Goal: Task Accomplishment & Management: Manage account settings

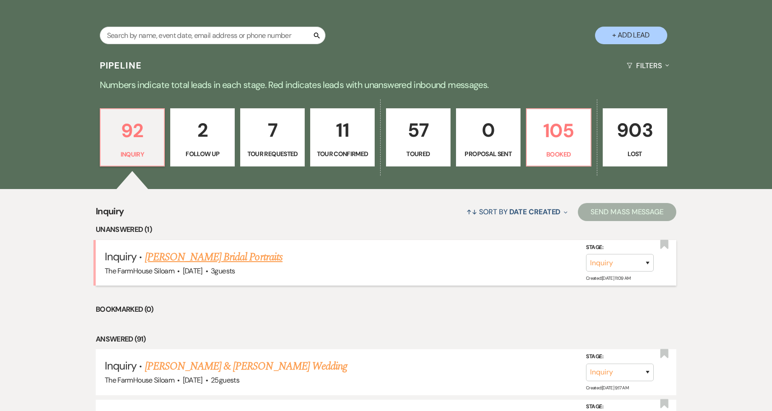
click at [184, 257] on link "[PERSON_NAME] Bridal Portraits" at bounding box center [214, 257] width 138 height 16
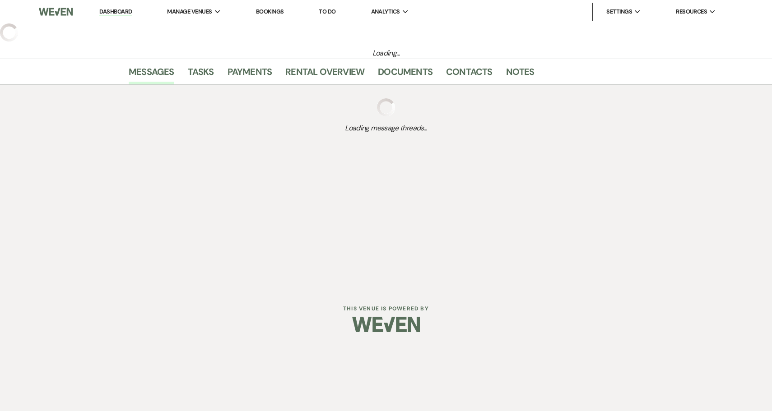
select select "5"
select select "13"
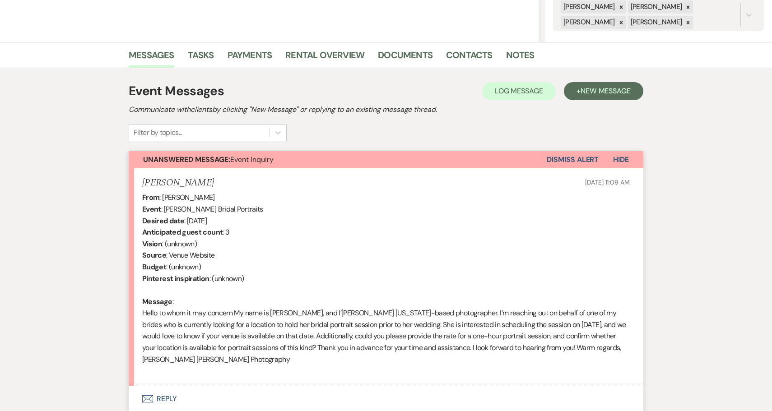
scroll to position [185, 0]
click at [195, 349] on div "From : [PERSON_NAME] Event : [PERSON_NAME] Bridal Portraits Desired date : [DAT…" at bounding box center [386, 283] width 488 height 185
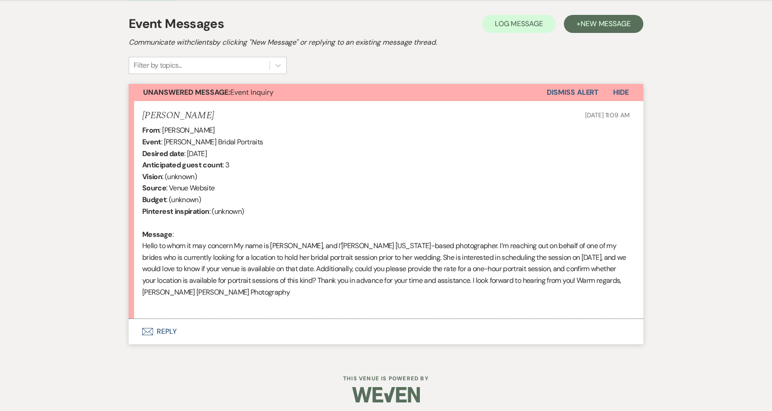
click at [162, 324] on button "Envelope Reply" at bounding box center [386, 331] width 515 height 25
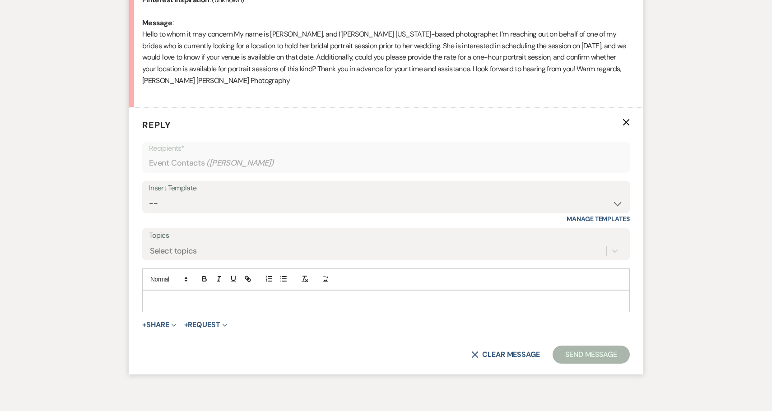
scroll to position [495, 0]
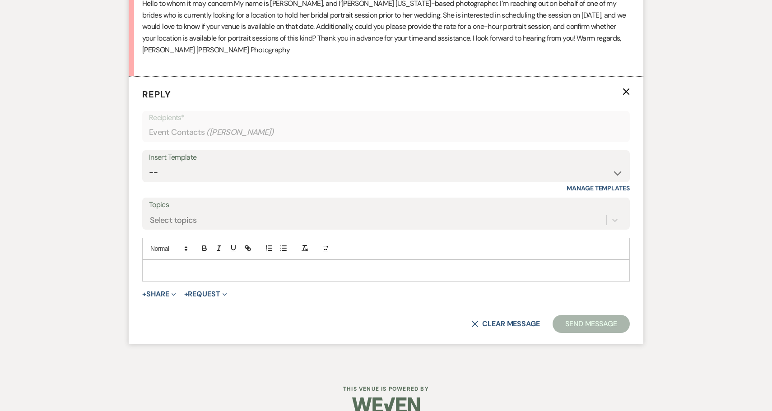
click at [183, 266] on p at bounding box center [385, 271] width 473 height 10
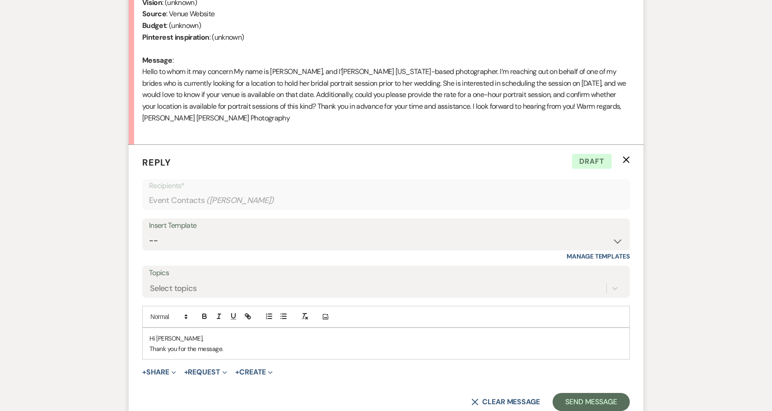
scroll to position [427, 0]
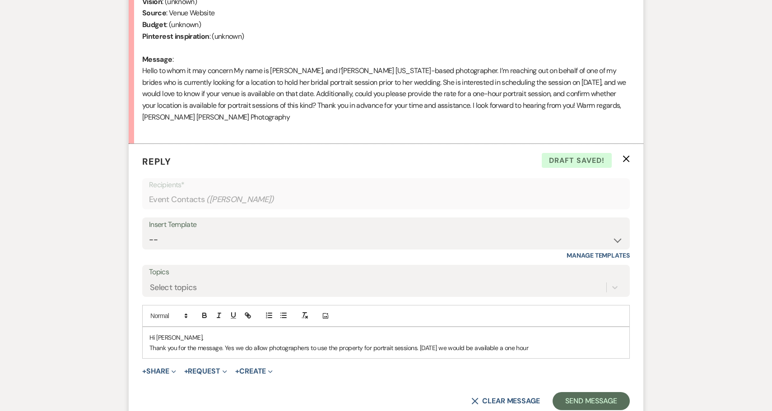
click at [419, 343] on p "Thank you for the message. Yes we do allow photographers to use the property fo…" at bounding box center [385, 348] width 473 height 10
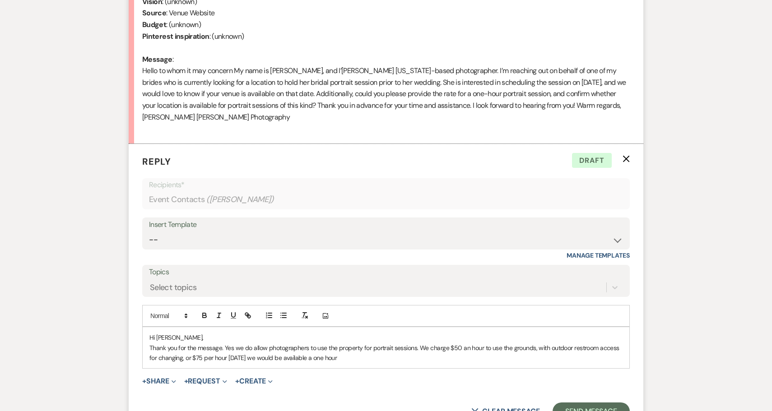
click at [511, 343] on p "Thank you for the message. Yes we do allow photographers to use the property fo…" at bounding box center [385, 353] width 473 height 20
click at [248, 355] on p "Thank you for the message. Yes we do allow photographers to use the property fo…" at bounding box center [385, 353] width 473 height 20
click at [465, 354] on p "Thank you for the message. Yes we do allow photographers to use the property fo…" at bounding box center [385, 353] width 473 height 20
click at [492, 353] on p "Thank you for the message. Yes we do allow photographers to use the property fo…" at bounding box center [385, 353] width 473 height 20
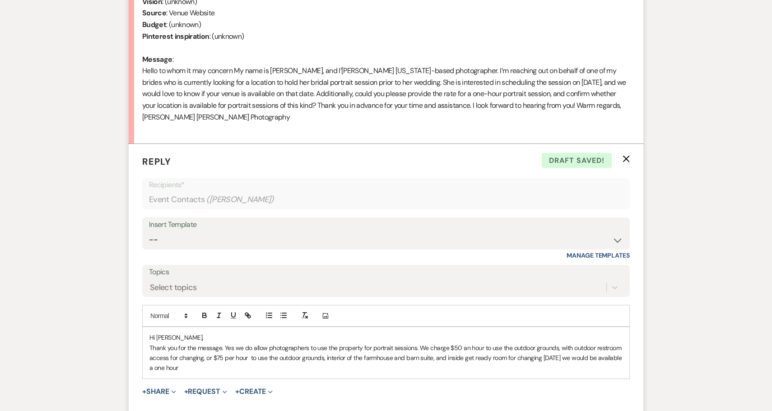
click at [395, 351] on p "Thank you for the message. Yes we do allow photographers to use the property fo…" at bounding box center [385, 358] width 473 height 30
click at [588, 353] on p "Thank you for the message. Yes we do allow photographers to use the property fo…" at bounding box center [385, 358] width 473 height 30
click at [321, 362] on p "Thank you for the message. Yes we do allow photographers to use the property fo…" at bounding box center [385, 358] width 473 height 30
click at [467, 343] on p "Thank you for the message. Yes we do allow photographers to use the property fo…" at bounding box center [385, 358] width 473 height 30
click at [381, 367] on div "Hi [PERSON_NAME], Thank you for the message. Yes we do allow photographers to u…" at bounding box center [386, 352] width 487 height 51
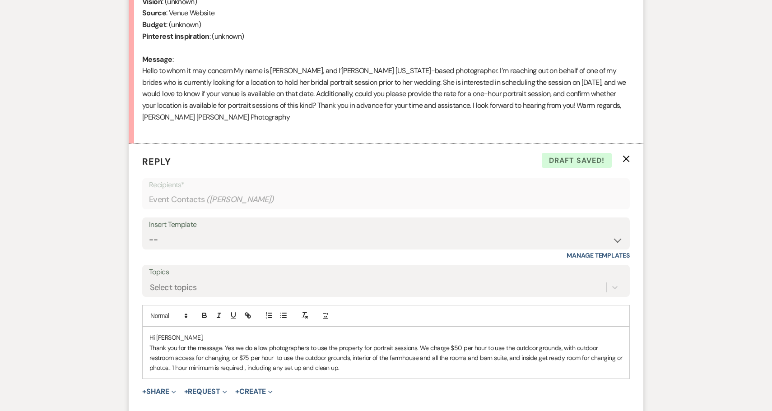
click at [617, 353] on p "Thank you for the message. Yes we do allow photographers to use the property fo…" at bounding box center [385, 358] width 473 height 30
click at [447, 366] on p "Thank you for the message. Yes we do allow photographers to use the property fo…" at bounding box center [385, 358] width 473 height 30
click at [223, 343] on p "Thank you for the message. Yes we do allow photographers to use the property fo…" at bounding box center [385, 358] width 473 height 30
click at [233, 343] on p "Thank you for the message! Yes we do allow photographers to use the property fo…" at bounding box center [385, 358] width 473 height 30
click at [234, 344] on p "Thank you for the message! Yes we do allow photographers to use the property fo…" at bounding box center [385, 358] width 473 height 30
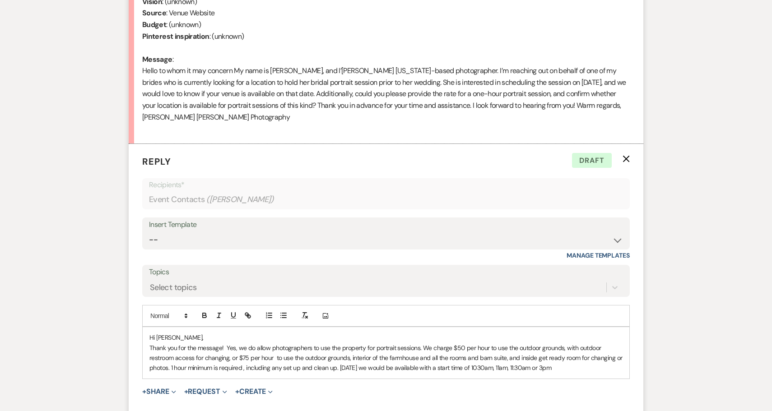
click at [567, 362] on p "Thank you for the message! Yes, we do allow photographers to use the property f…" at bounding box center [385, 358] width 473 height 30
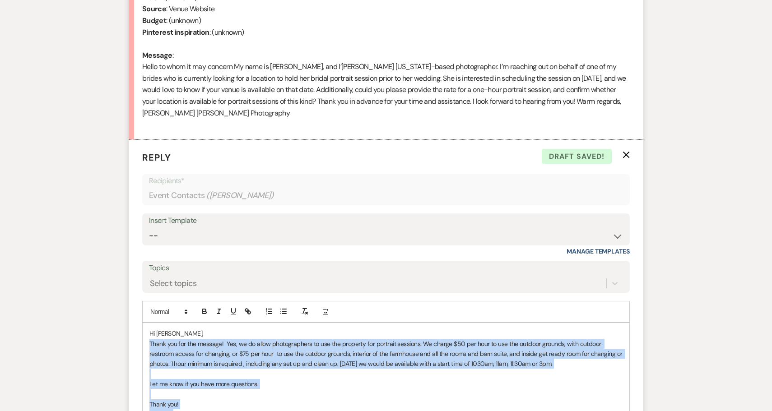
drag, startPoint x: 149, startPoint y: 337, endPoint x: 235, endPoint y: 407, distance: 111.7
click at [235, 407] on div "Hi [PERSON_NAME], Thank you for the message! Yes, we do allow photographers to …" at bounding box center [386, 374] width 487 height 102
copy div "Thank you for the message! Yes, we do allow photographers to use the property f…"
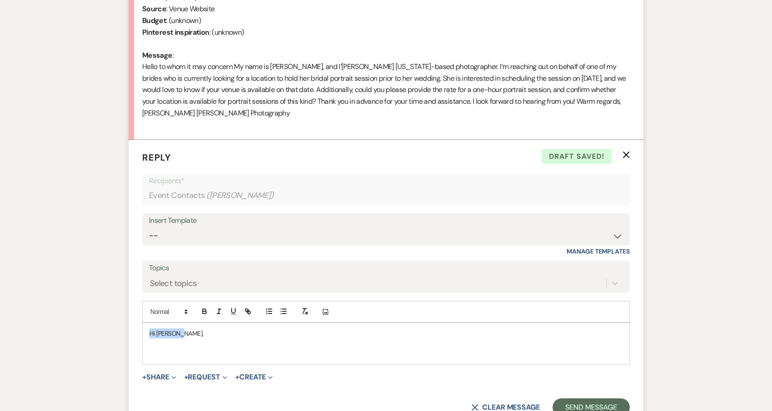
drag, startPoint x: 250, startPoint y: 328, endPoint x: 135, endPoint y: 327, distance: 115.2
click at [135, 327] on form "Reply X Draft saved! Recipients* Event Contacts ( [PERSON_NAME] ) Insert Templa…" at bounding box center [386, 284] width 515 height 288
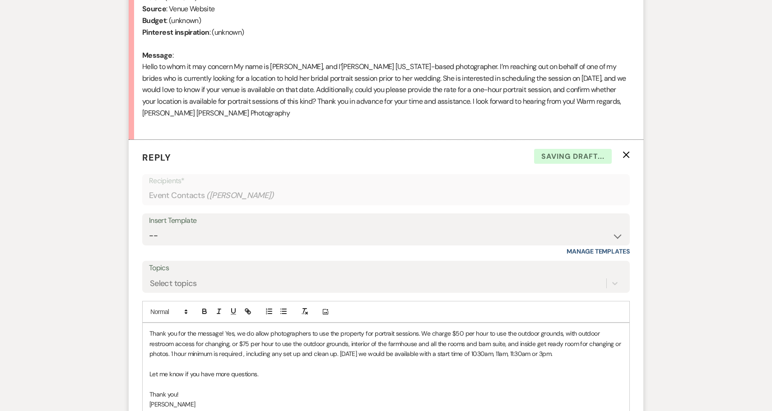
click at [149, 328] on div "Thank you for the message! Yes, we do allow photographers to use the property f…" at bounding box center [386, 379] width 487 height 112
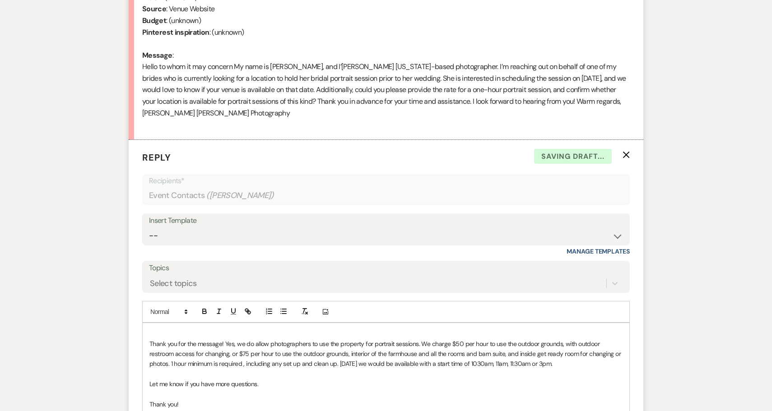
click at [159, 329] on p at bounding box center [385, 334] width 473 height 10
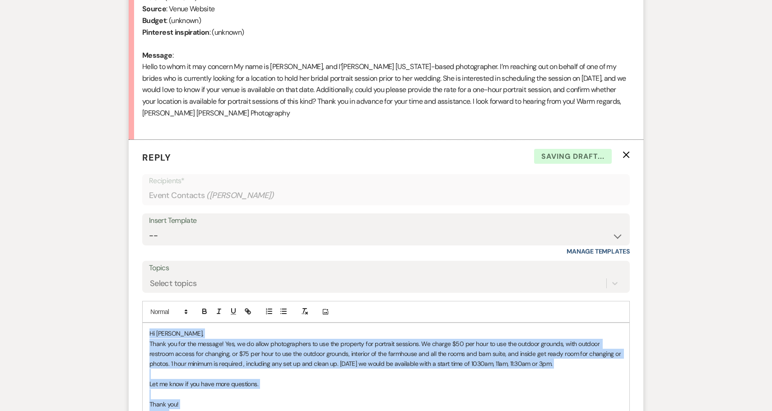
drag, startPoint x: 148, startPoint y: 328, endPoint x: 217, endPoint y: 410, distance: 107.1
click at [217, 410] on div "Hi [PERSON_NAME], Thank you for the message! Yes, we do allow photographers to …" at bounding box center [386, 384] width 487 height 122
copy div "Hi [PERSON_NAME], Thank you for the message! Yes, we do allow photographers to …"
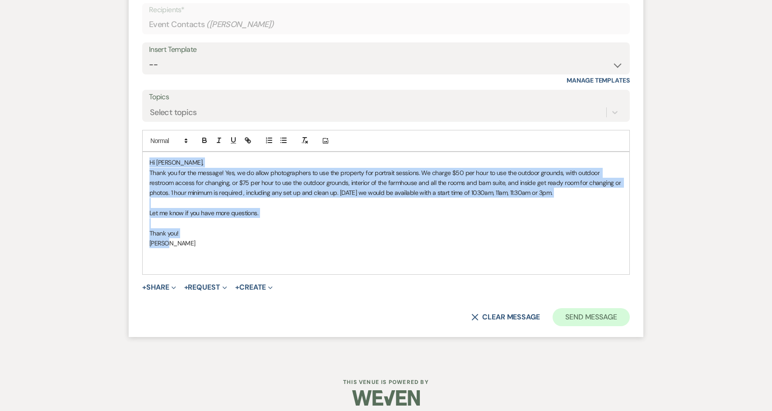
click at [588, 313] on button "Send Message" at bounding box center [591, 317] width 77 height 18
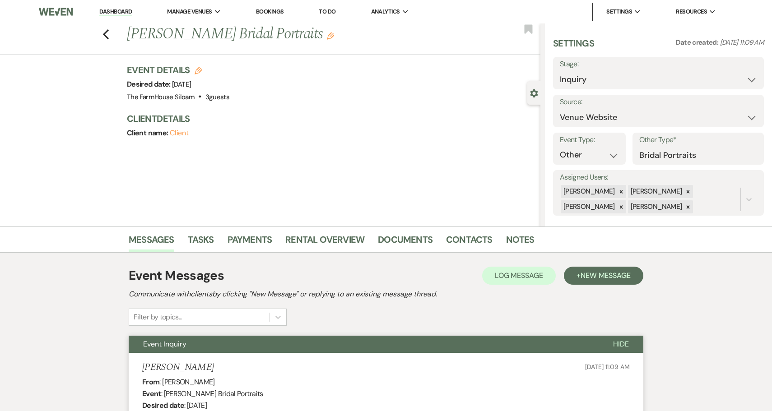
scroll to position [0, 0]
click at [108, 35] on icon "Previous" at bounding box center [106, 34] width 7 height 11
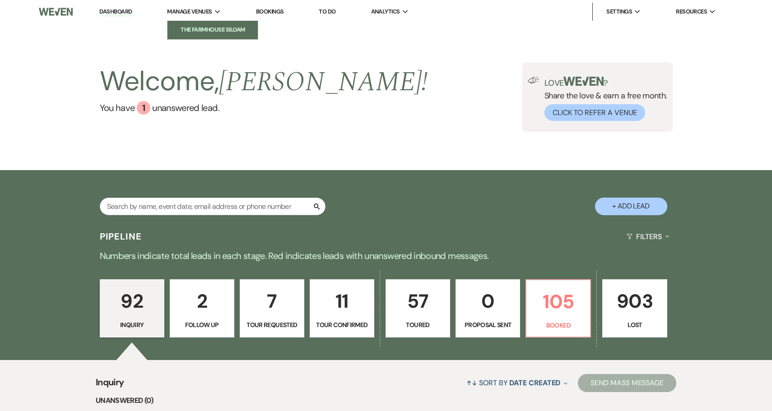
click at [213, 26] on li "The FarmHouse Siloam" at bounding box center [212, 29] width 81 height 9
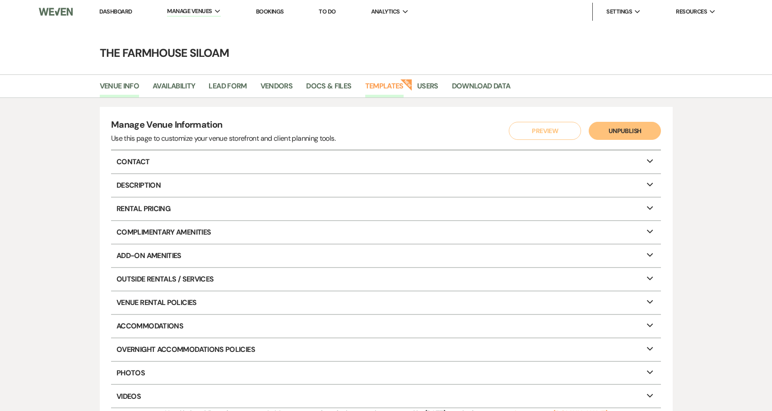
click at [387, 87] on link "Templates" at bounding box center [384, 88] width 38 height 17
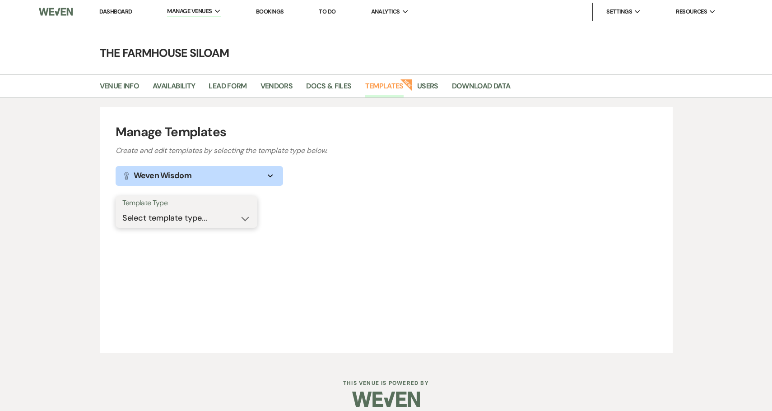
select select "Message Templates"
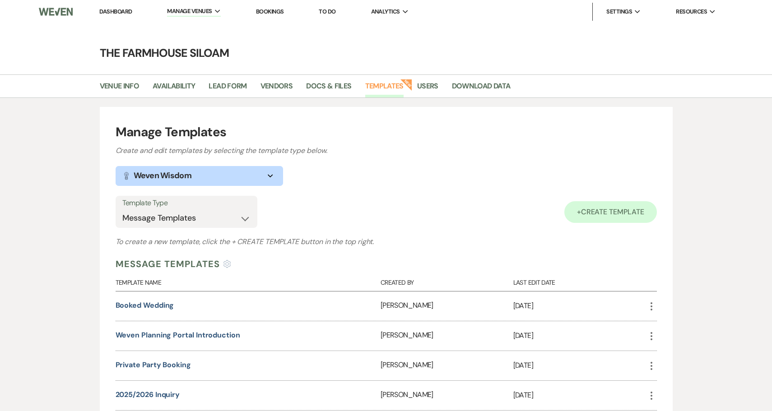
click at [597, 207] on span "Create Template" at bounding box center [612, 211] width 63 height 9
click at [113, 12] on link "Dashboard" at bounding box center [115, 12] width 33 height 8
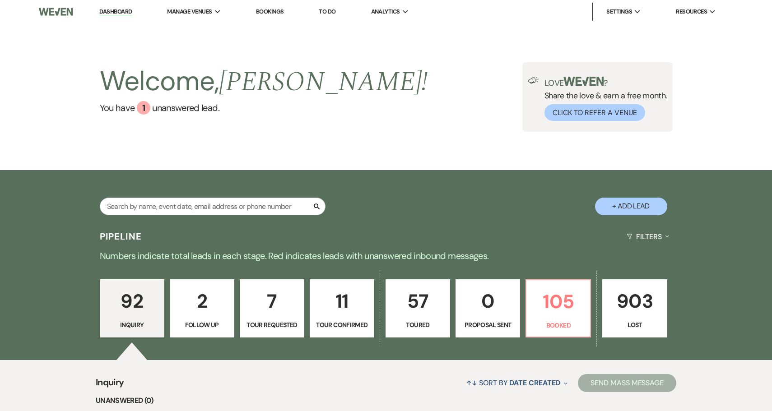
click at [130, 299] on p "92" at bounding box center [132, 301] width 53 height 30
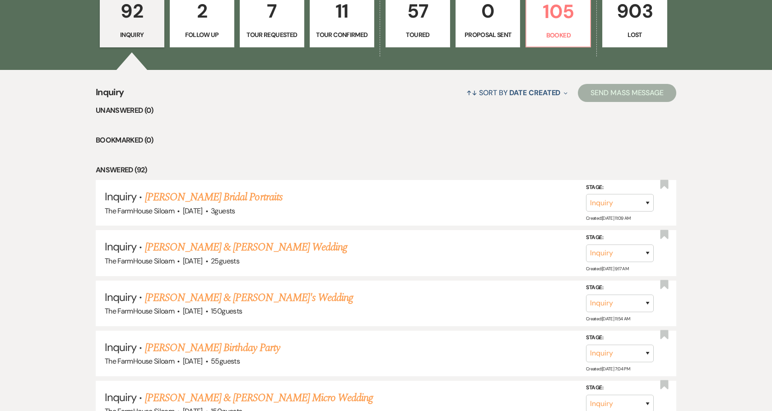
scroll to position [340, 0]
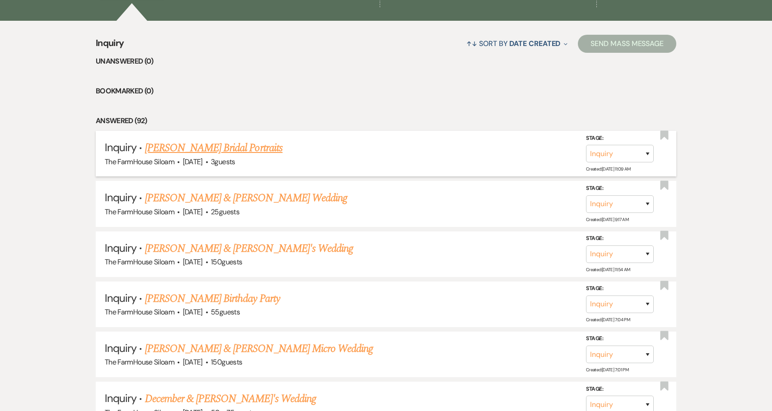
click at [167, 151] on link "[PERSON_NAME] Bridal Portraits" at bounding box center [214, 148] width 138 height 16
select select "5"
select select "13"
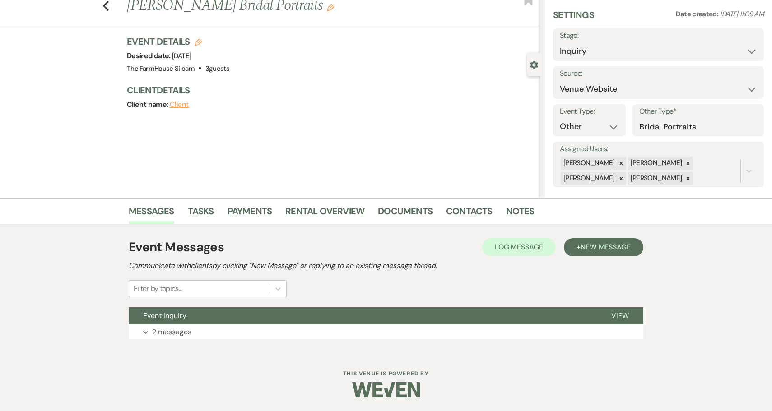
scroll to position [28, 0]
click at [170, 331] on p "2 messages" at bounding box center [171, 333] width 39 height 12
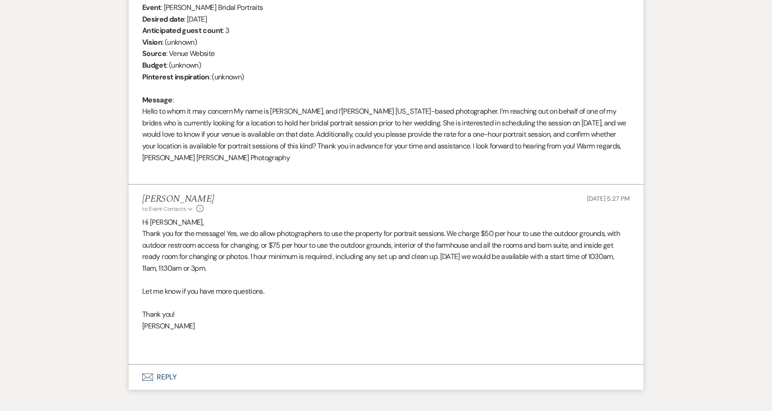
scroll to position [396, 0]
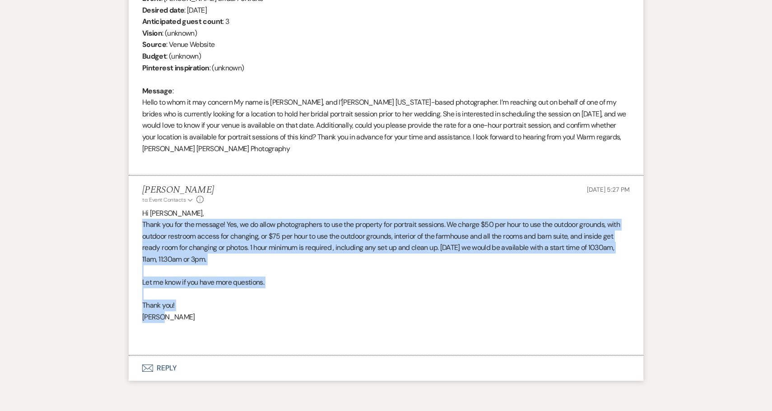
drag, startPoint x: 144, startPoint y: 220, endPoint x: 252, endPoint y: 313, distance: 141.9
click at [252, 313] on div "Hi [PERSON_NAME], Thank you for the message! Yes, we do allow photographers to …" at bounding box center [386, 277] width 488 height 139
copy div "Thank you for the message! Yes, we do allow photographers to use the property f…"
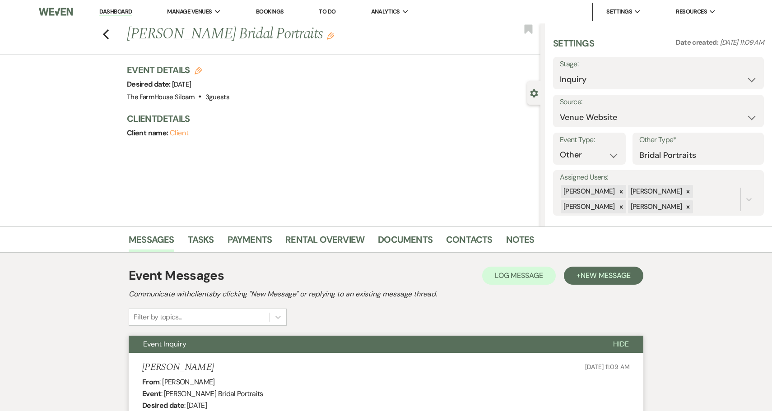
scroll to position [0, 0]
click at [205, 29] on li "The FarmHouse Siloam" at bounding box center [212, 29] width 81 height 9
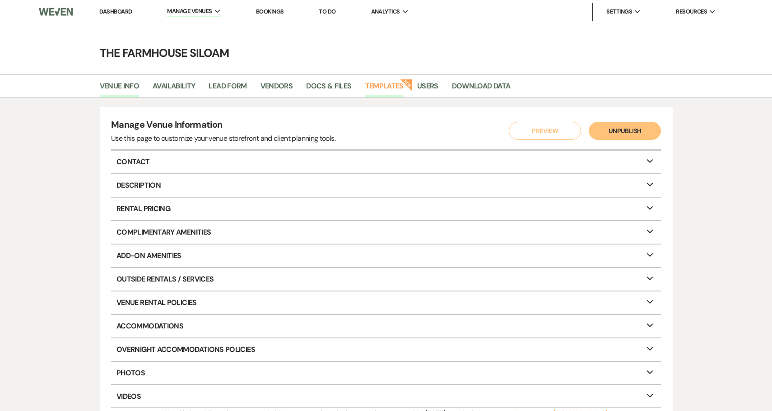
click at [380, 87] on link "Templates" at bounding box center [384, 88] width 38 height 17
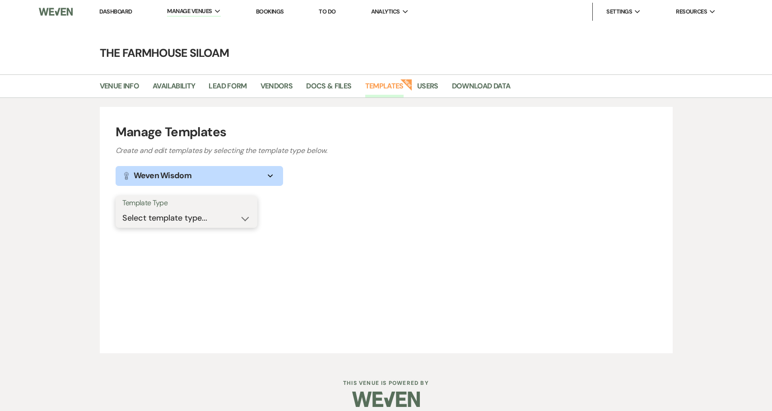
select select "Message Templates"
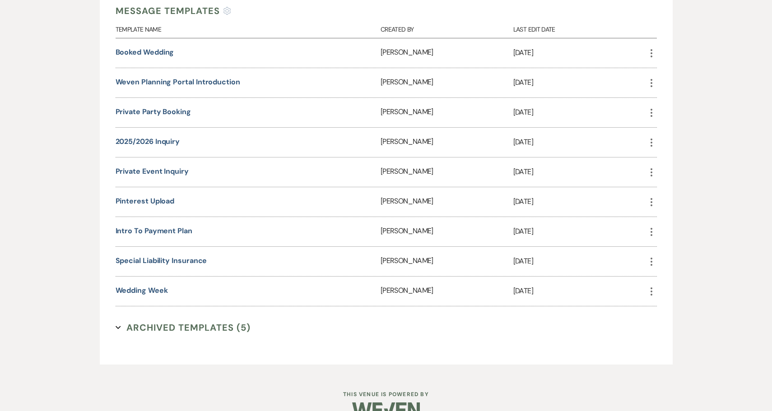
scroll to position [271, 0]
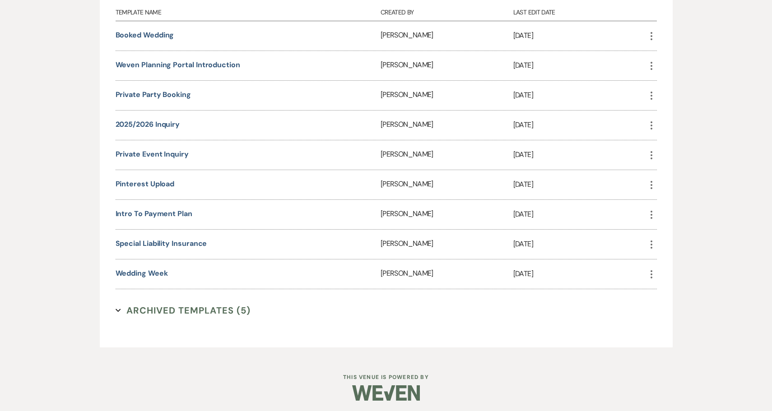
click at [184, 309] on button "Archived Templates (5) Expand" at bounding box center [183, 311] width 135 height 14
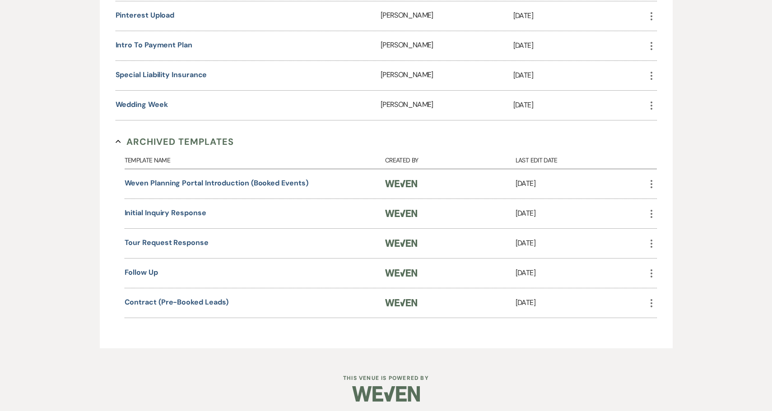
scroll to position [440, 0]
click at [149, 272] on link "Follow Up" at bounding box center [141, 271] width 33 height 9
click at [154, 303] on link "Contract (Pre-Booked Leads)" at bounding box center [177, 301] width 104 height 9
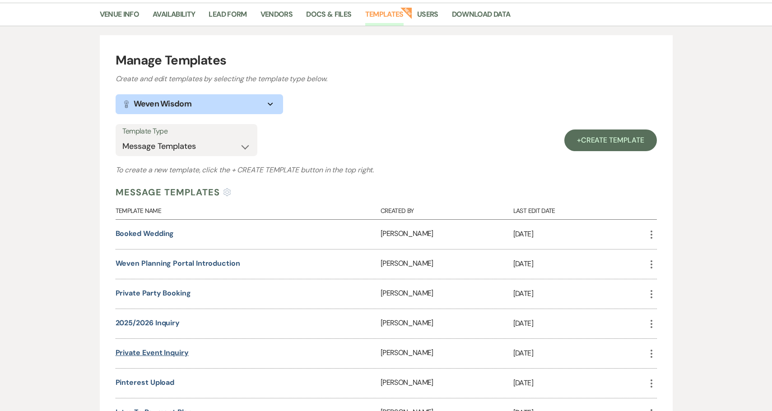
scroll to position [71, 0]
click at [601, 146] on link "+ Create Template" at bounding box center [611, 141] width 93 height 22
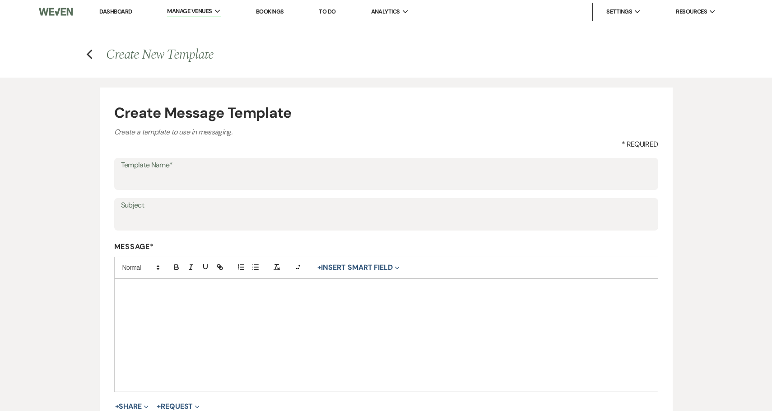
click at [353, 187] on input "Template Name*" at bounding box center [386, 181] width 531 height 18
drag, startPoint x: 251, startPoint y: 183, endPoint x: 121, endPoint y: 181, distance: 130.1
click at [121, 181] on input "Portrait Sessions" at bounding box center [386, 181] width 531 height 18
type input "Portrait Sessions"
click at [131, 214] on input "Subject" at bounding box center [386, 221] width 531 height 18
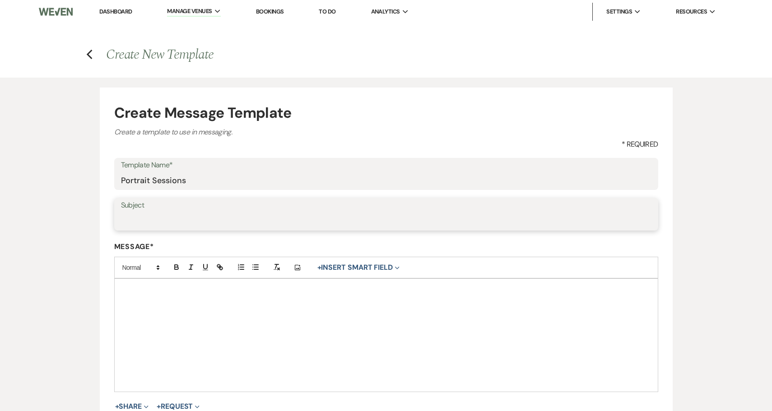
paste input "Portrait Sessions"
type input "Portrait Sessions at The Farmhouse Siloam"
click at [207, 293] on p at bounding box center [386, 290] width 530 height 10
drag, startPoint x: 207, startPoint y: 294, endPoint x: 110, endPoint y: 290, distance: 97.2
click at [110, 289] on form "Create Message Template Create a template to use in messaging. * Required Templ…" at bounding box center [386, 293] width 573 height 411
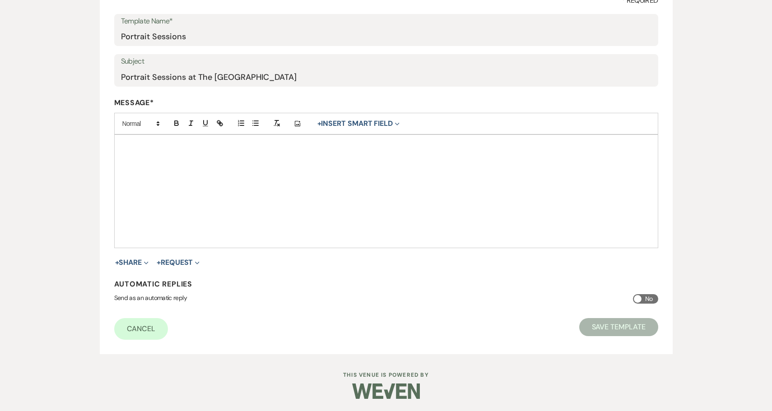
scroll to position [144, 0]
click at [630, 327] on button "Save Template" at bounding box center [618, 328] width 79 height 18
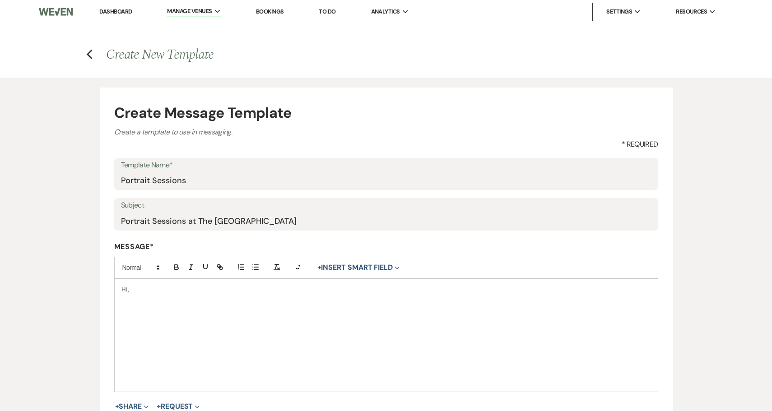
scroll to position [0, 0]
click at [90, 55] on icon "Previous" at bounding box center [89, 54] width 7 height 11
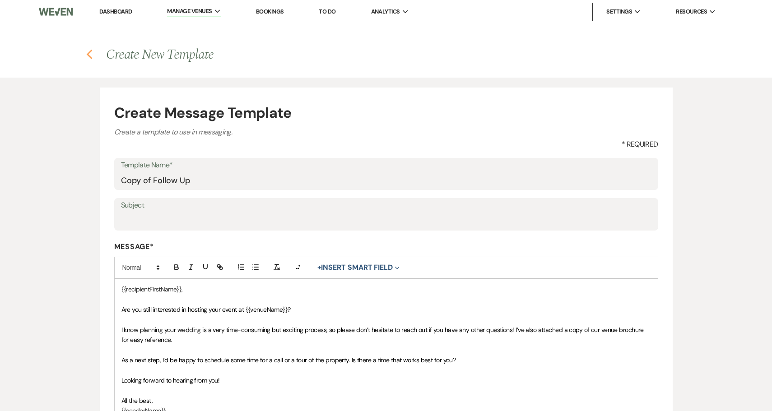
click at [90, 56] on icon "Previous" at bounding box center [89, 54] width 7 height 11
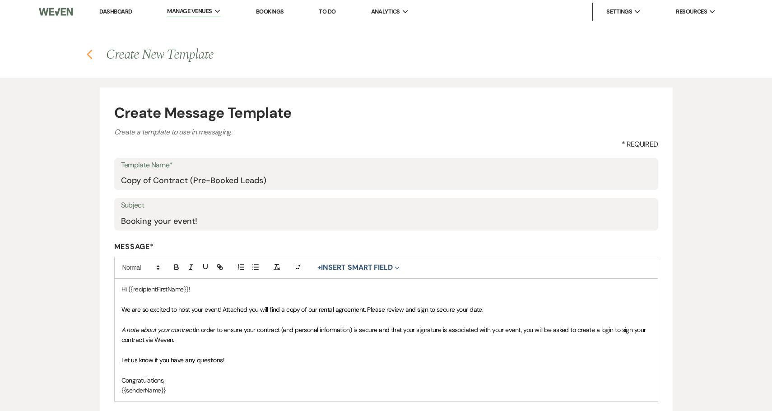
click at [93, 55] on icon "Previous" at bounding box center [89, 54] width 7 height 11
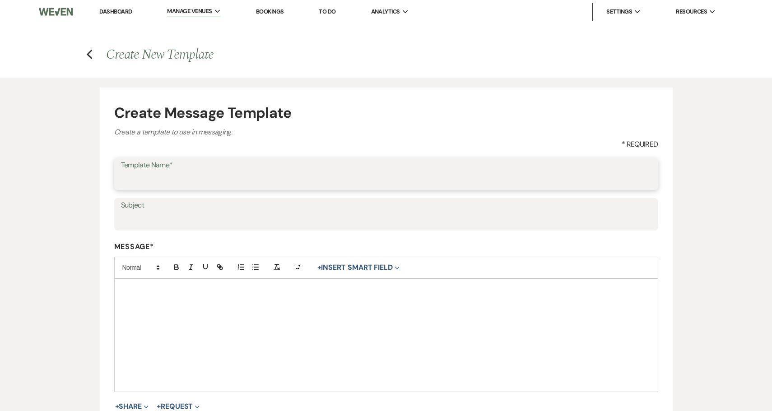
click at [284, 181] on input "Template Name*" at bounding box center [386, 181] width 531 height 18
click at [274, 178] on input "Template Name*" at bounding box center [386, 181] width 531 height 18
type input "Portrait Session"
click at [243, 209] on label "Subject" at bounding box center [386, 205] width 531 height 13
click at [243, 212] on input "Subject" at bounding box center [386, 221] width 531 height 18
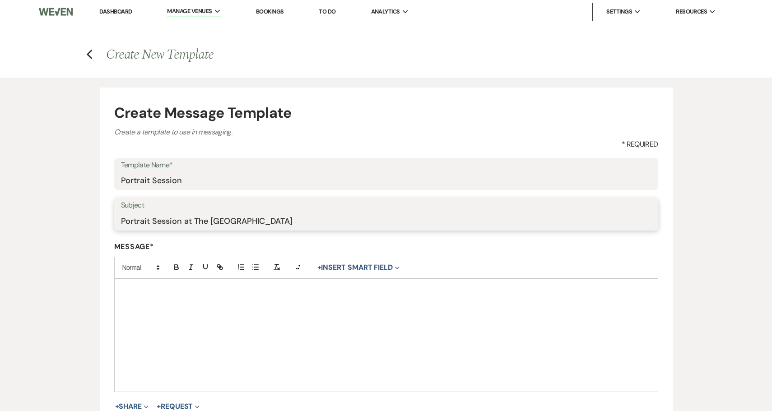
type input "Portrait Session at The Farmhouse Siloam"
click at [177, 300] on div at bounding box center [386, 335] width 543 height 113
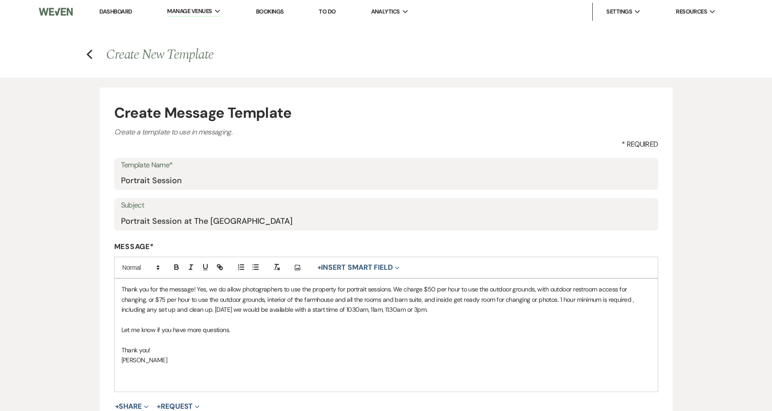
drag, startPoint x: 457, startPoint y: 308, endPoint x: 212, endPoint y: 308, distance: 244.3
click at [212, 308] on p "Thank you for the message! Yes, we do allow photographers to use the property f…" at bounding box center [386, 300] width 530 height 30
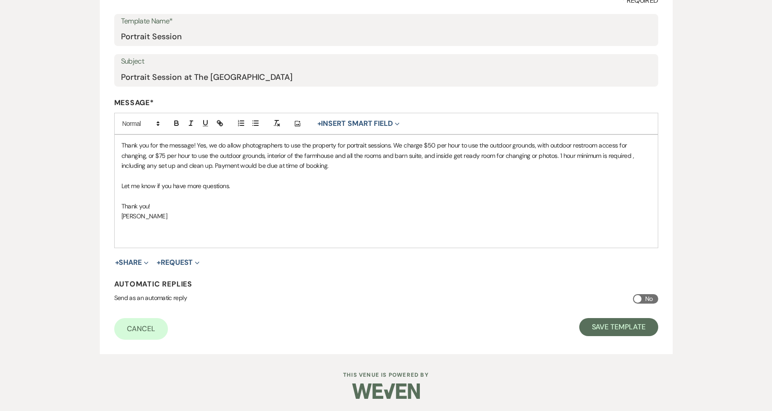
scroll to position [144, 0]
click at [651, 299] on input "No" at bounding box center [645, 299] width 25 height 9
checkbox input "true"
select select "allMessages"
select select "from"
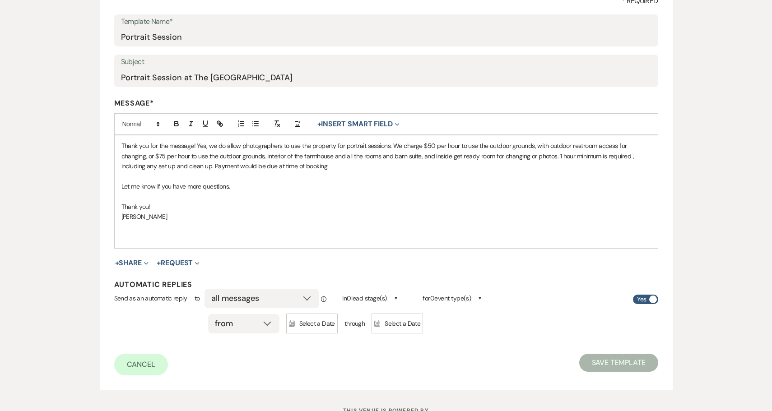
click at [641, 297] on input "Yes" at bounding box center [645, 299] width 25 height 9
checkbox input "false"
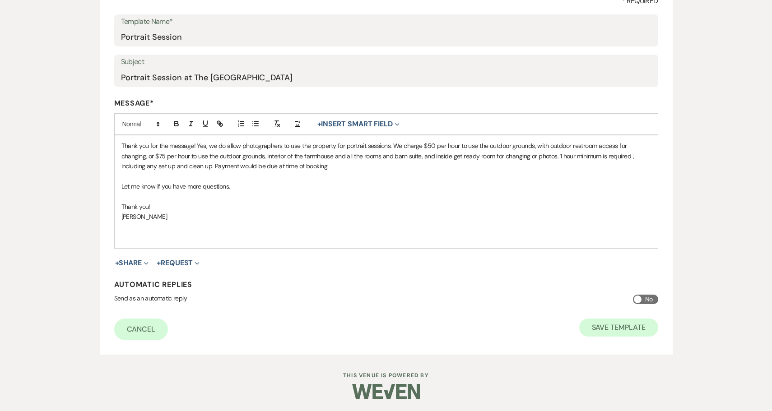
click at [617, 327] on button "Save Template" at bounding box center [618, 328] width 79 height 18
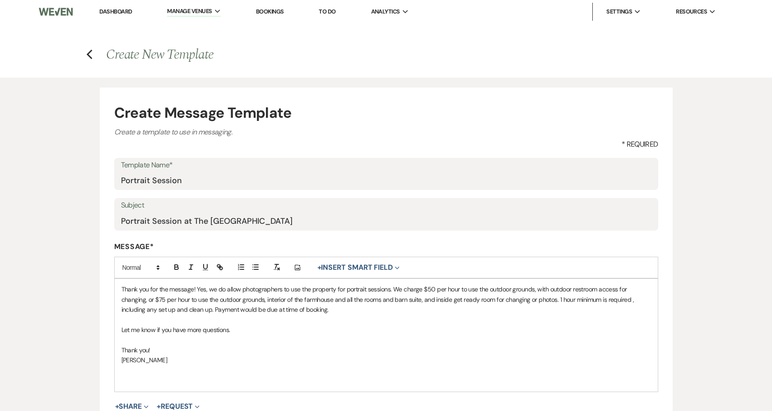
select select "Message Templates"
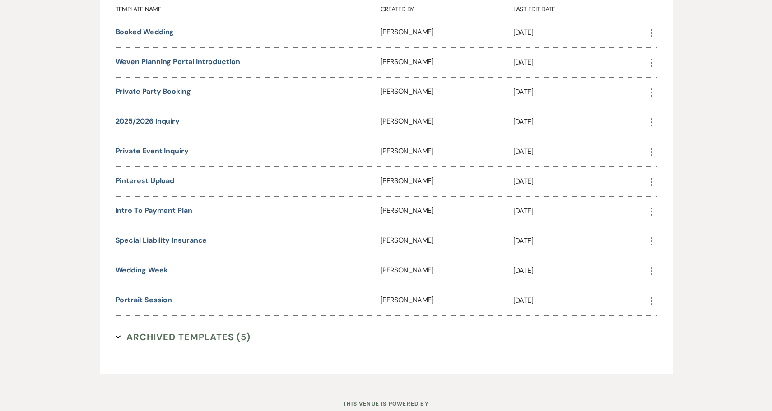
scroll to position [276, 0]
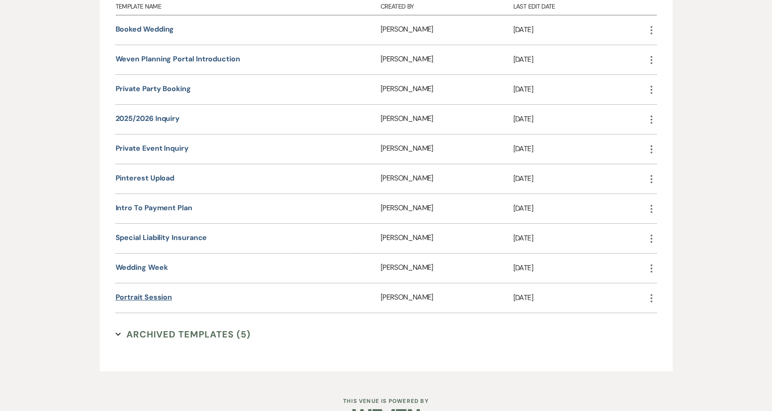
click at [140, 296] on link "Portrait Session" at bounding box center [144, 297] width 57 height 9
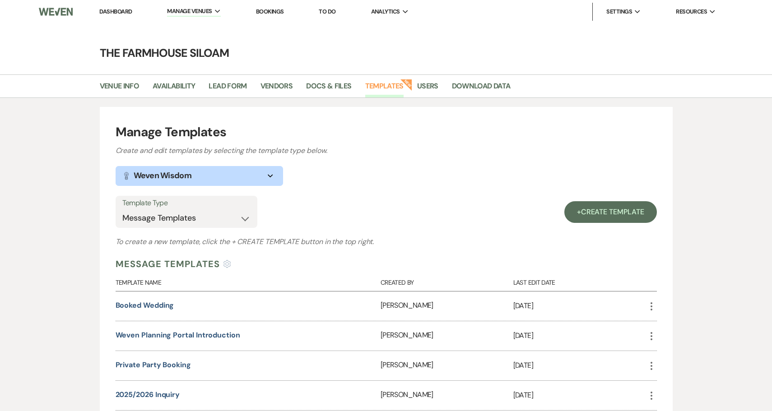
scroll to position [0, 0]
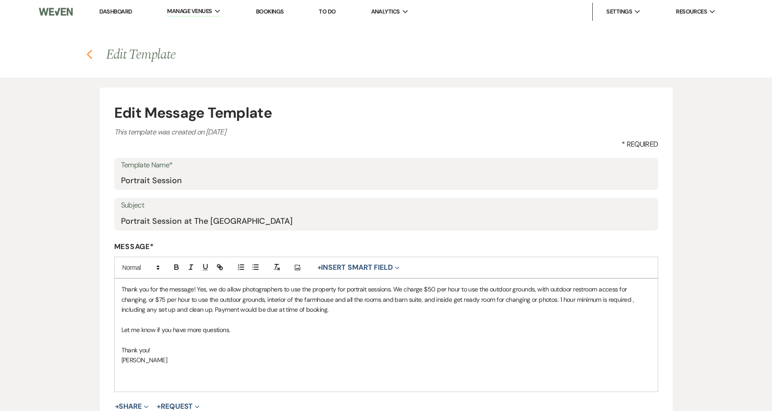
click at [90, 57] on icon "Previous" at bounding box center [89, 54] width 7 height 11
